Goal: Task Accomplishment & Management: Use online tool/utility

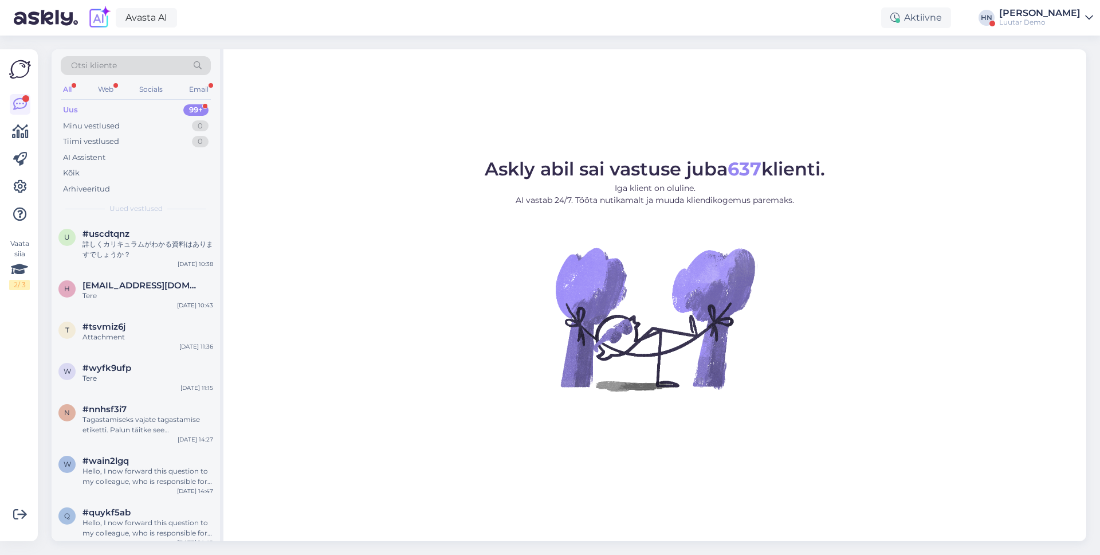
click at [1029, 13] on div "[PERSON_NAME]" at bounding box center [1039, 13] width 81 height 9
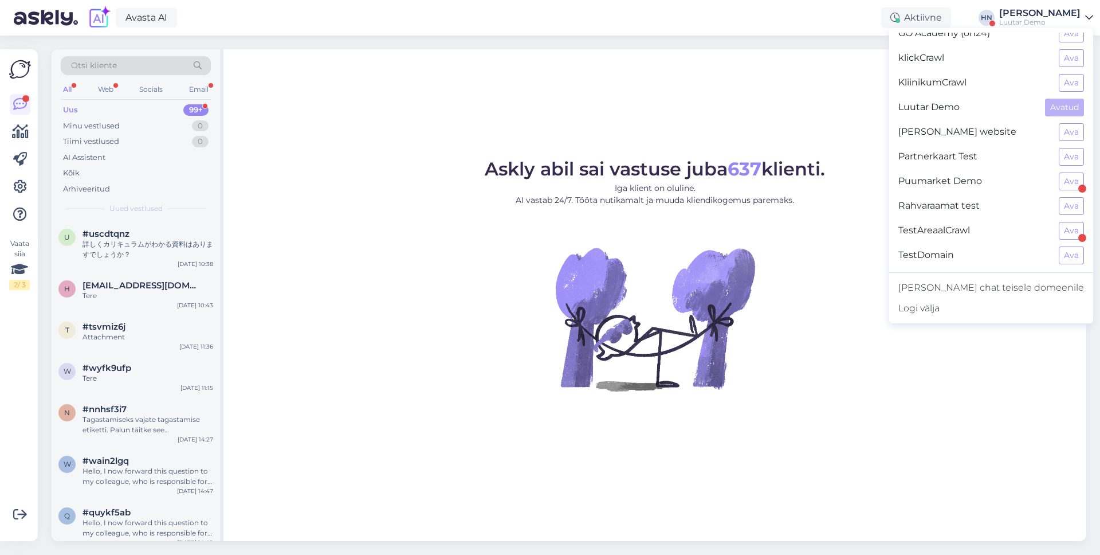
scroll to position [19, 0]
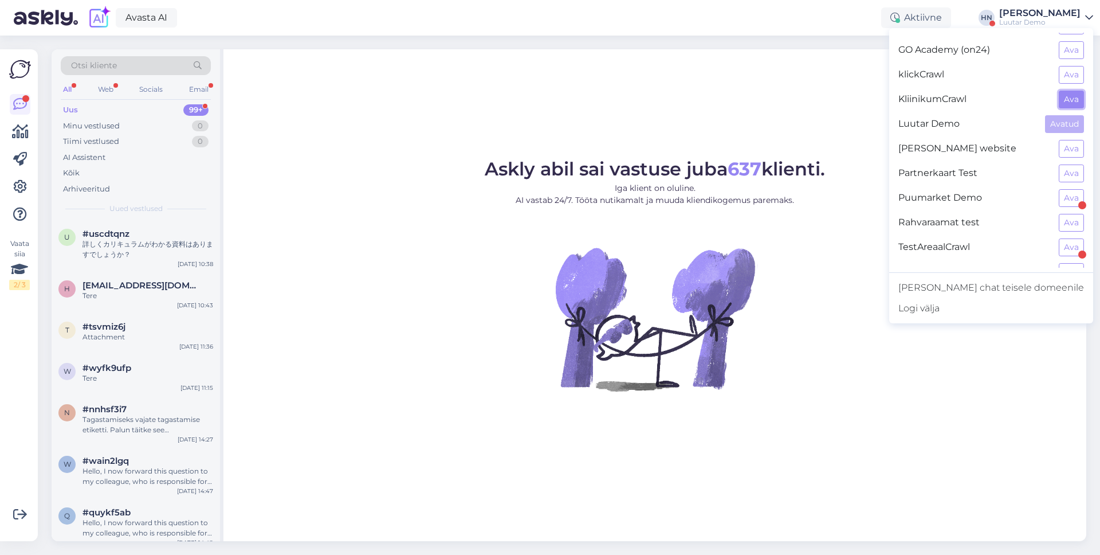
click at [1070, 92] on button "Ava" at bounding box center [1071, 100] width 25 height 18
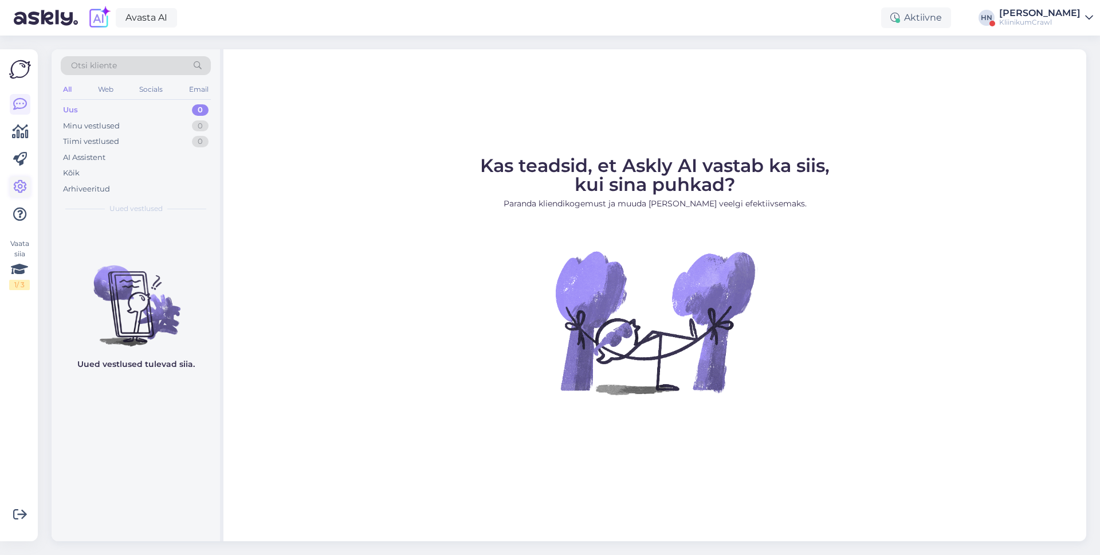
click at [14, 191] on icon at bounding box center [20, 187] width 14 height 14
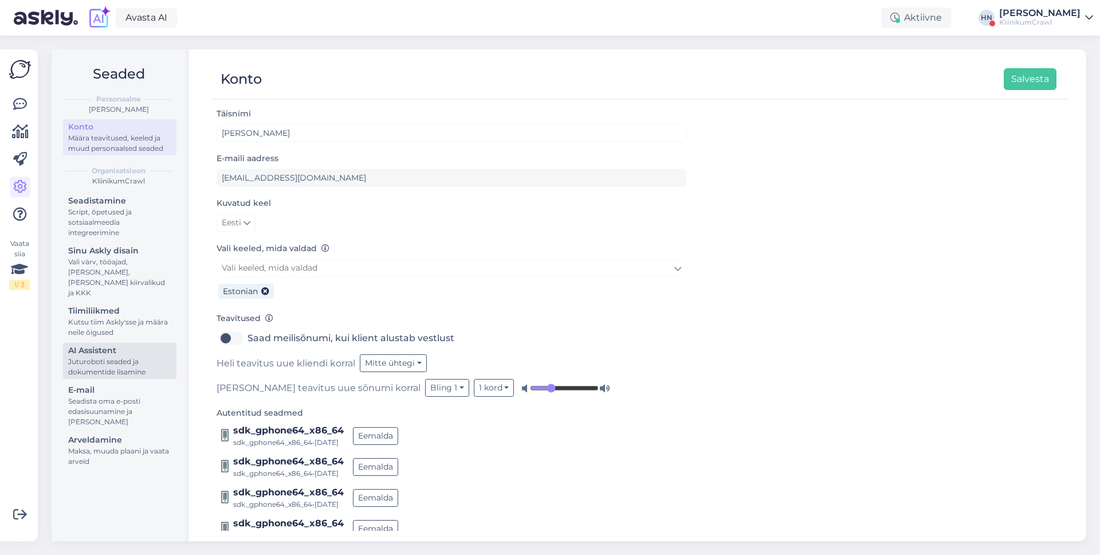
click at [139, 356] on div "Juturoboti seaded ja dokumentide lisamine" at bounding box center [119, 366] width 103 height 21
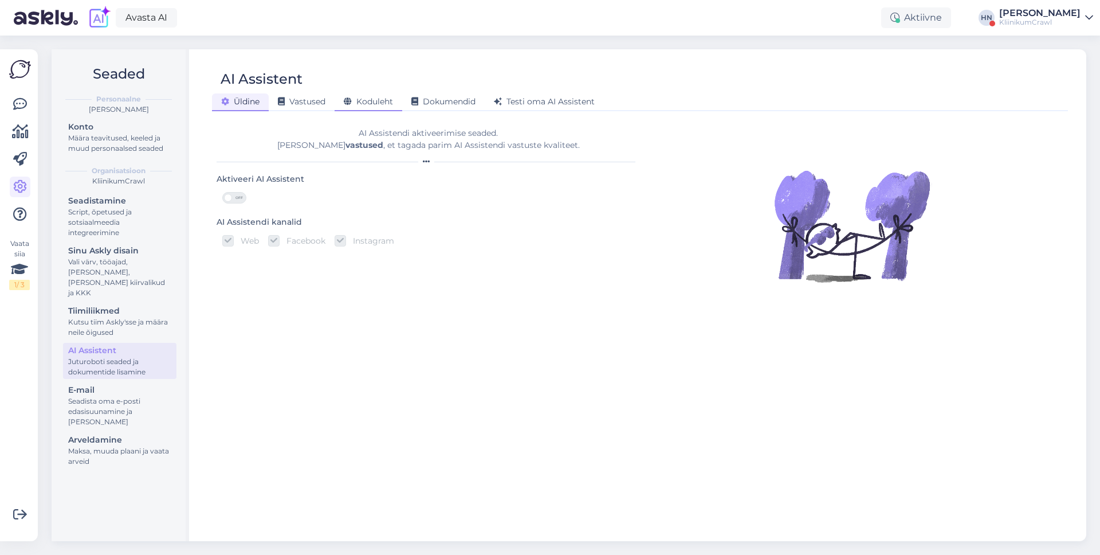
click at [375, 111] on div "Koduleht" at bounding box center [369, 102] width 68 height 18
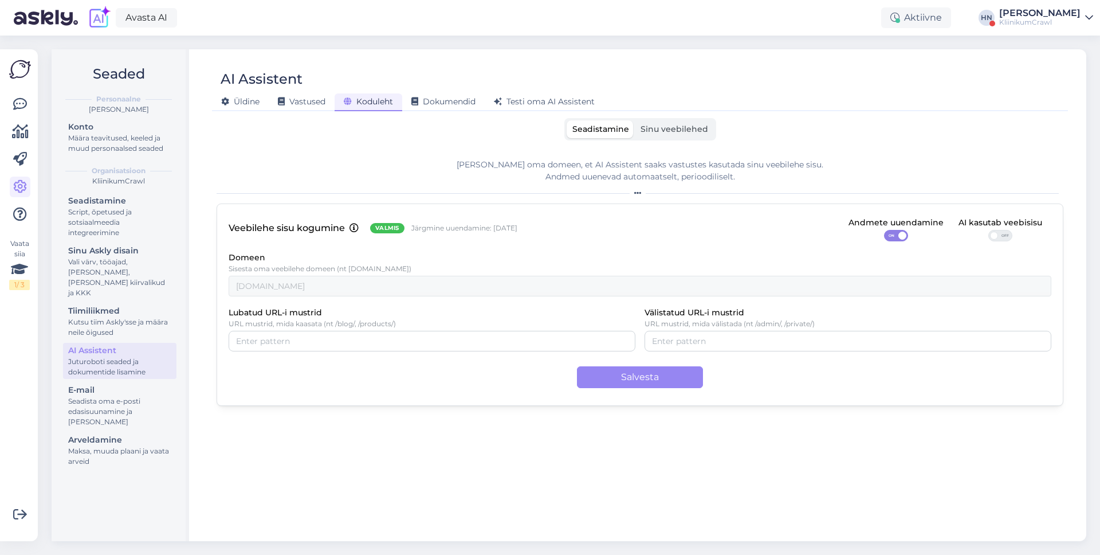
click at [453, 140] on div "Seadistamine Sinu veebilehed [PERSON_NAME] oma domeen, et AI Assistent saaks va…" at bounding box center [640, 324] width 847 height 413
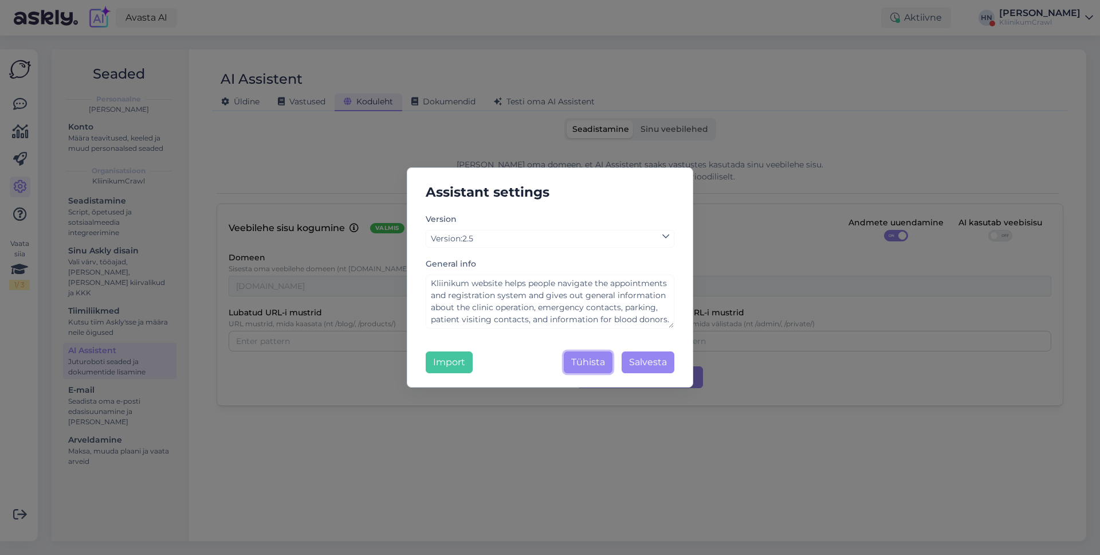
click at [568, 360] on button "Tühista" at bounding box center [588, 362] width 49 height 22
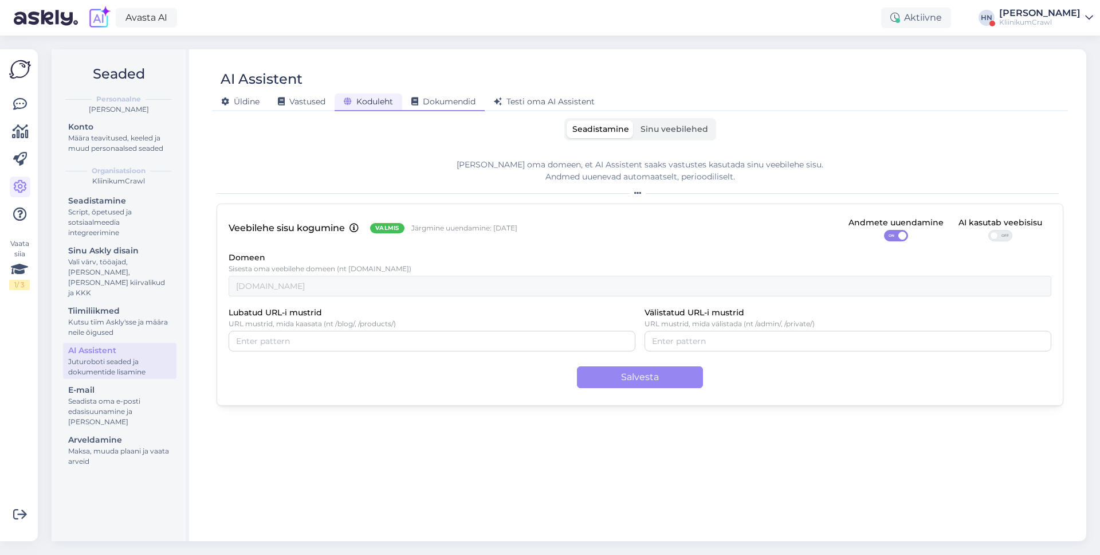
click at [461, 103] on span "Dokumendid" at bounding box center [443, 101] width 64 height 10
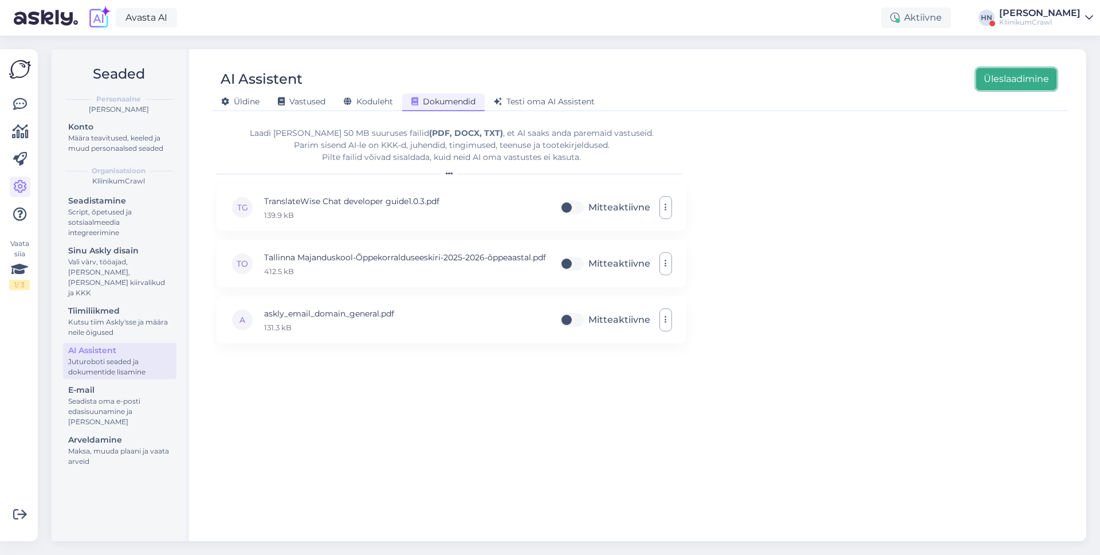
click at [999, 83] on button "Üleslaadimine" at bounding box center [1016, 79] width 80 height 22
click at [355, 36] on div "Seaded Personaalne [PERSON_NAME] Konto Määra teavitused, keeled ja muud persona…" at bounding box center [572, 295] width 1055 height 519
click at [508, 34] on div "Avasta AI Aktiivne [PERSON_NAME] [GEOGRAPHIC_DATA]" at bounding box center [550, 18] width 1100 height 36
click at [516, 28] on div "Avasta AI Aktiivne [PERSON_NAME] [GEOGRAPHIC_DATA]" at bounding box center [550, 18] width 1100 height 36
click at [432, 25] on div "Avasta AI Aktiivne [PERSON_NAME] [GEOGRAPHIC_DATA]" at bounding box center [550, 18] width 1100 height 36
